Goal: Task Accomplishment & Management: Complete application form

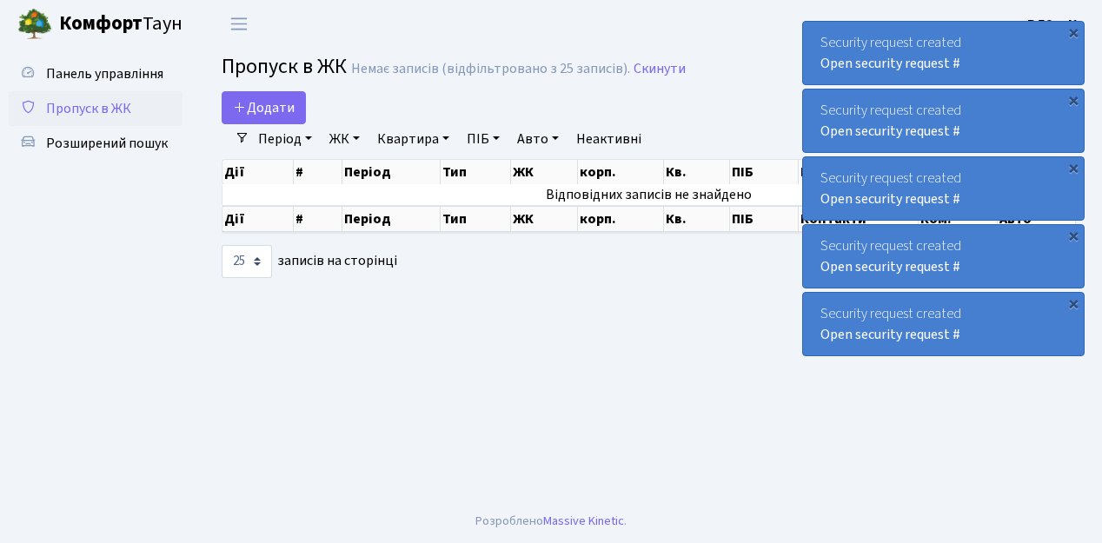
select select "25"
click at [295, 117] on link "Додати" at bounding box center [264, 107] width 84 height 33
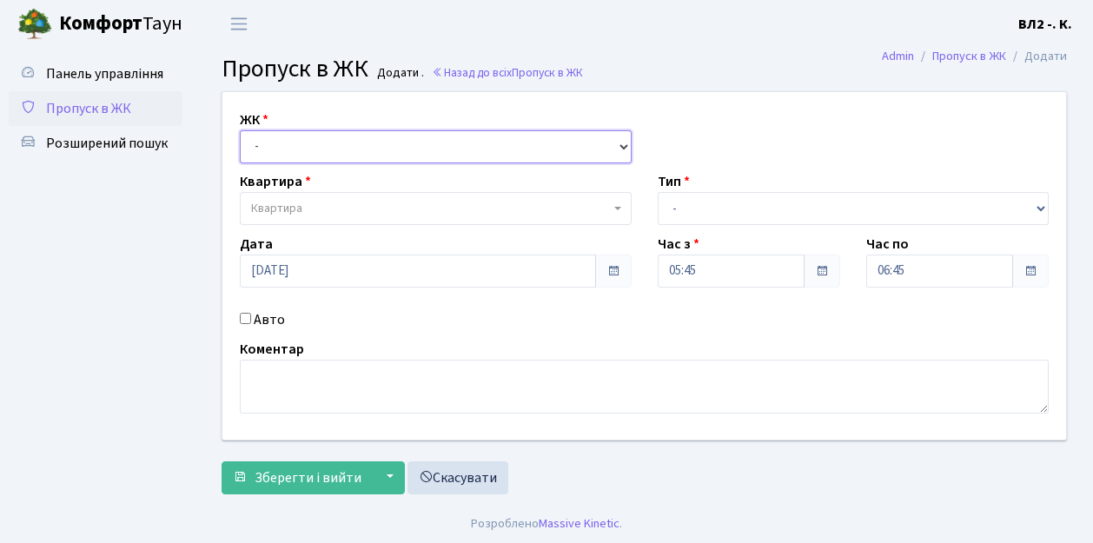
click at [620, 144] on select "- [STREET_ADDRESS][PERSON_NAME]" at bounding box center [436, 146] width 392 height 33
select select "317"
click at [240, 130] on select "- [STREET_ADDRESS][PERSON_NAME]" at bounding box center [436, 146] width 392 height 33
select select
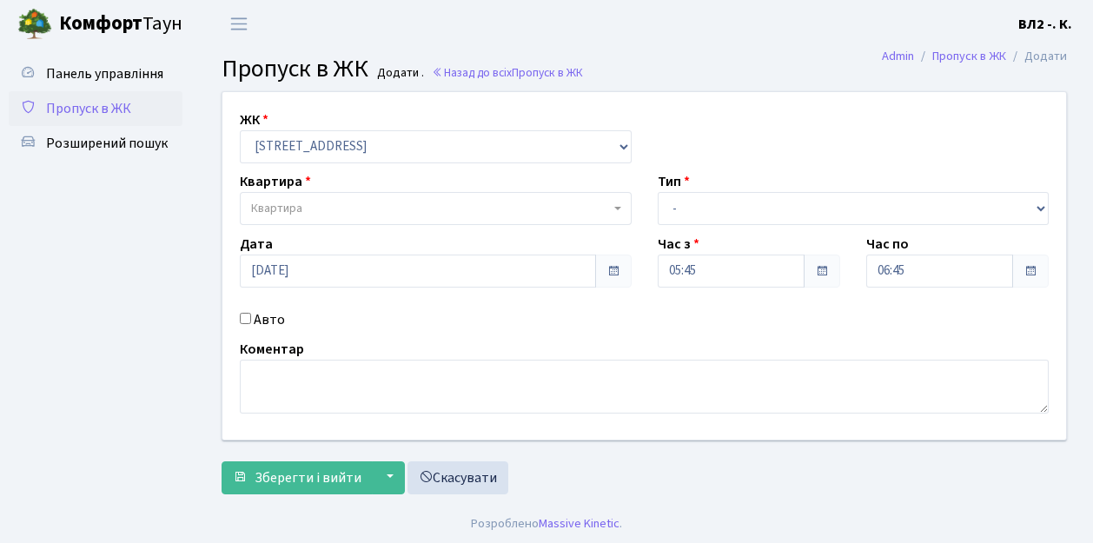
click at [610, 206] on span "Квартира" at bounding box center [436, 208] width 392 height 33
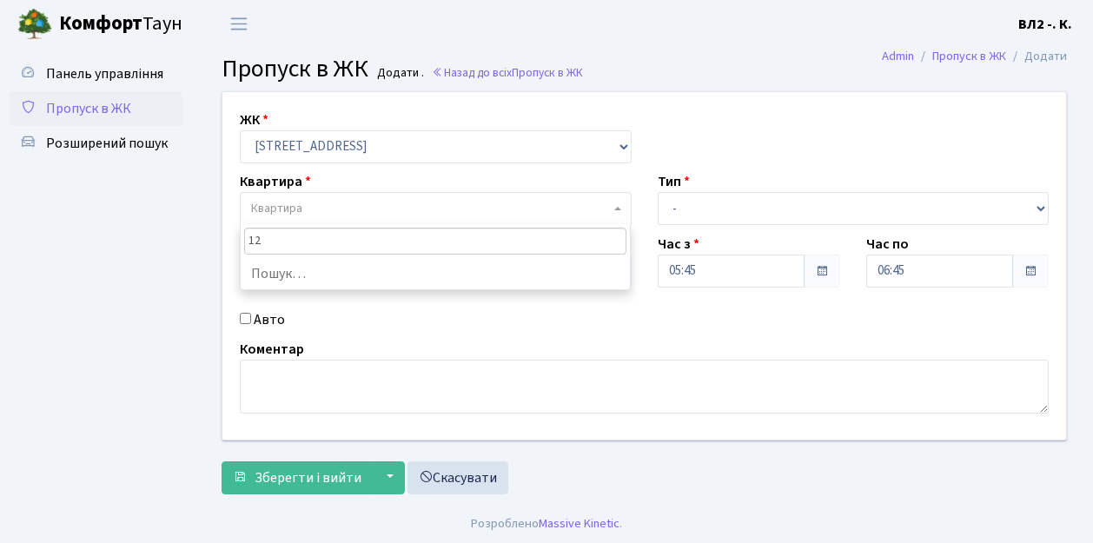
type input "124"
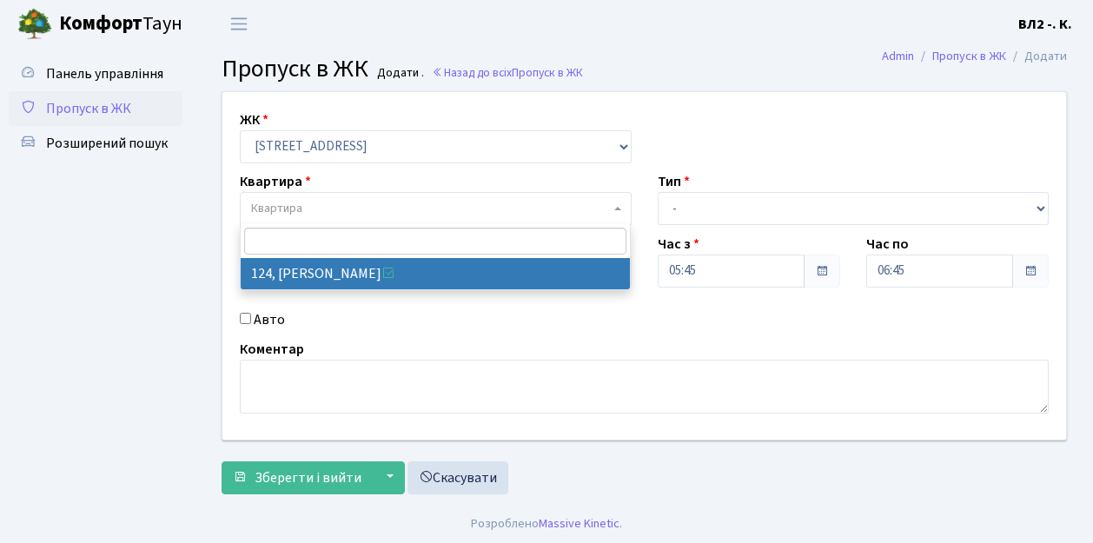
select select "38308"
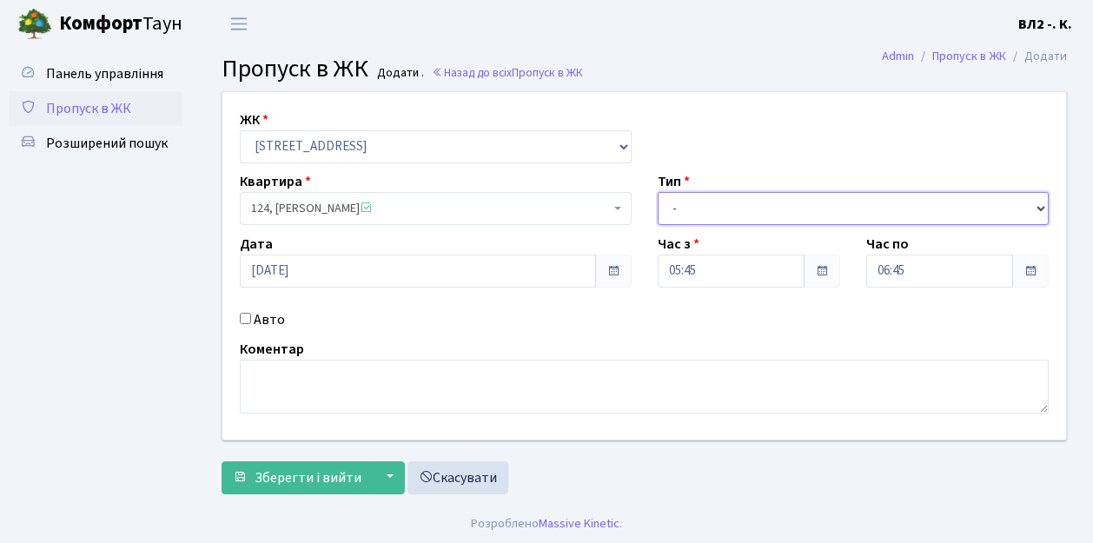
click at [1041, 205] on select "- Доставка Таксі Гості Сервіс" at bounding box center [854, 208] width 392 height 33
select select "1"
click at [658, 192] on select "- Доставка Таксі Гості Сервіс" at bounding box center [854, 208] width 392 height 33
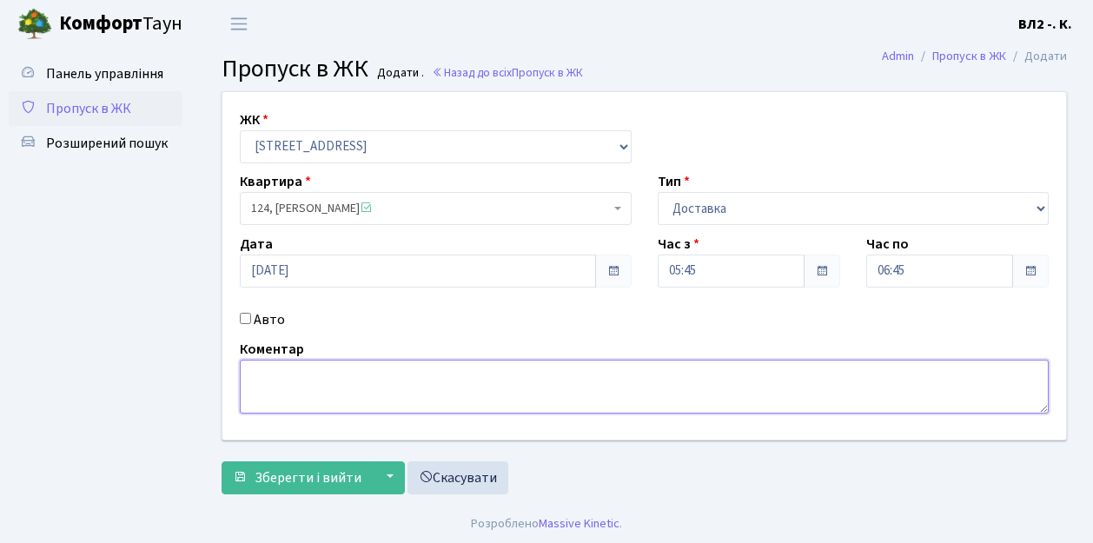
drag, startPoint x: 254, startPoint y: 363, endPoint x: 315, endPoint y: 353, distance: 61.7
click at [260, 363] on textarea at bounding box center [644, 387] width 809 height 54
type textarea "05-48"
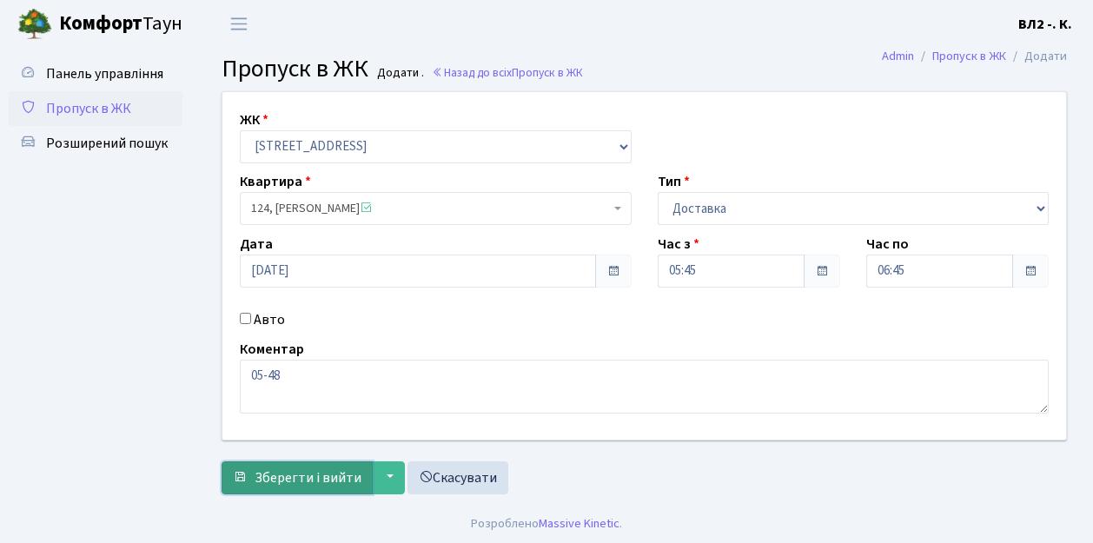
click at [271, 479] on span "Зберегти і вийти" at bounding box center [308, 477] width 107 height 19
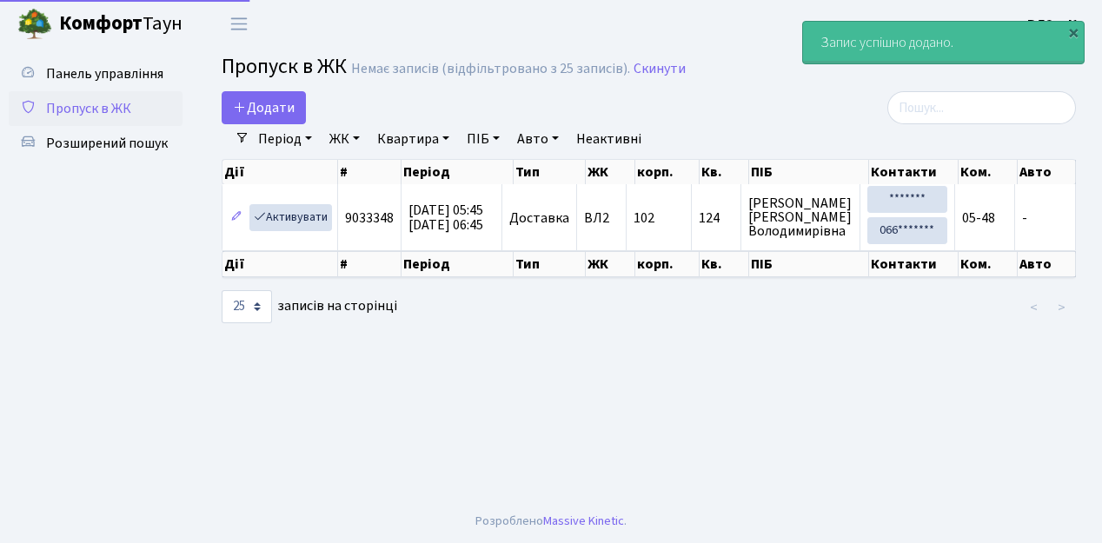
select select "25"
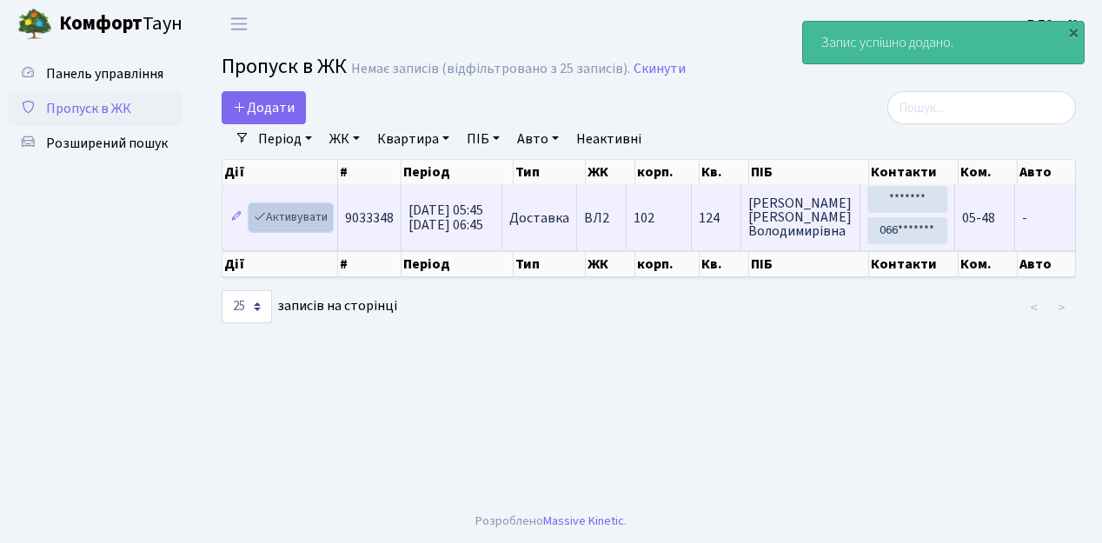
click at [325, 224] on link "Активувати" at bounding box center [290, 217] width 83 height 27
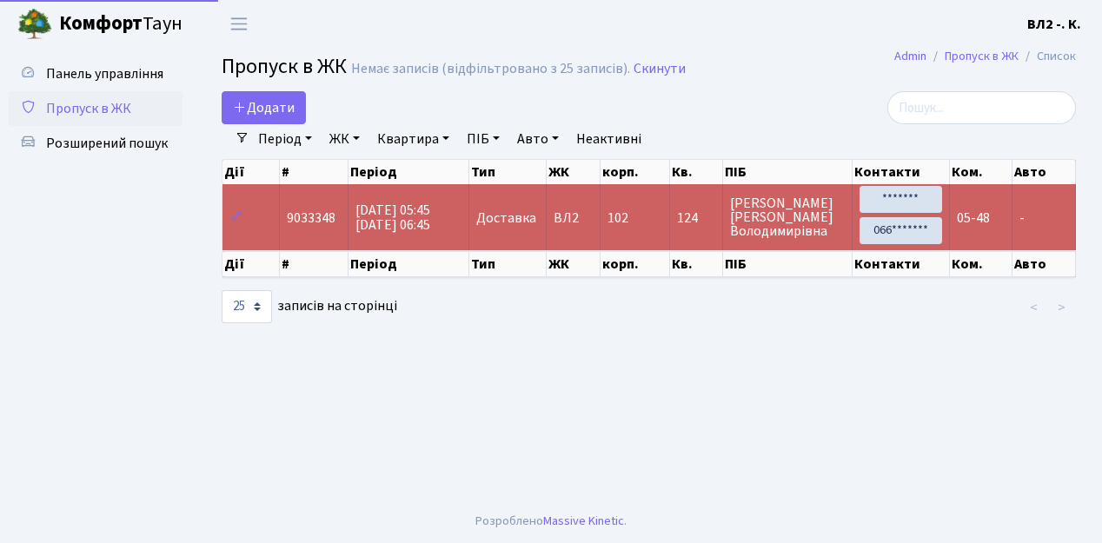
select select "25"
